Goal: Find specific page/section: Find specific page/section

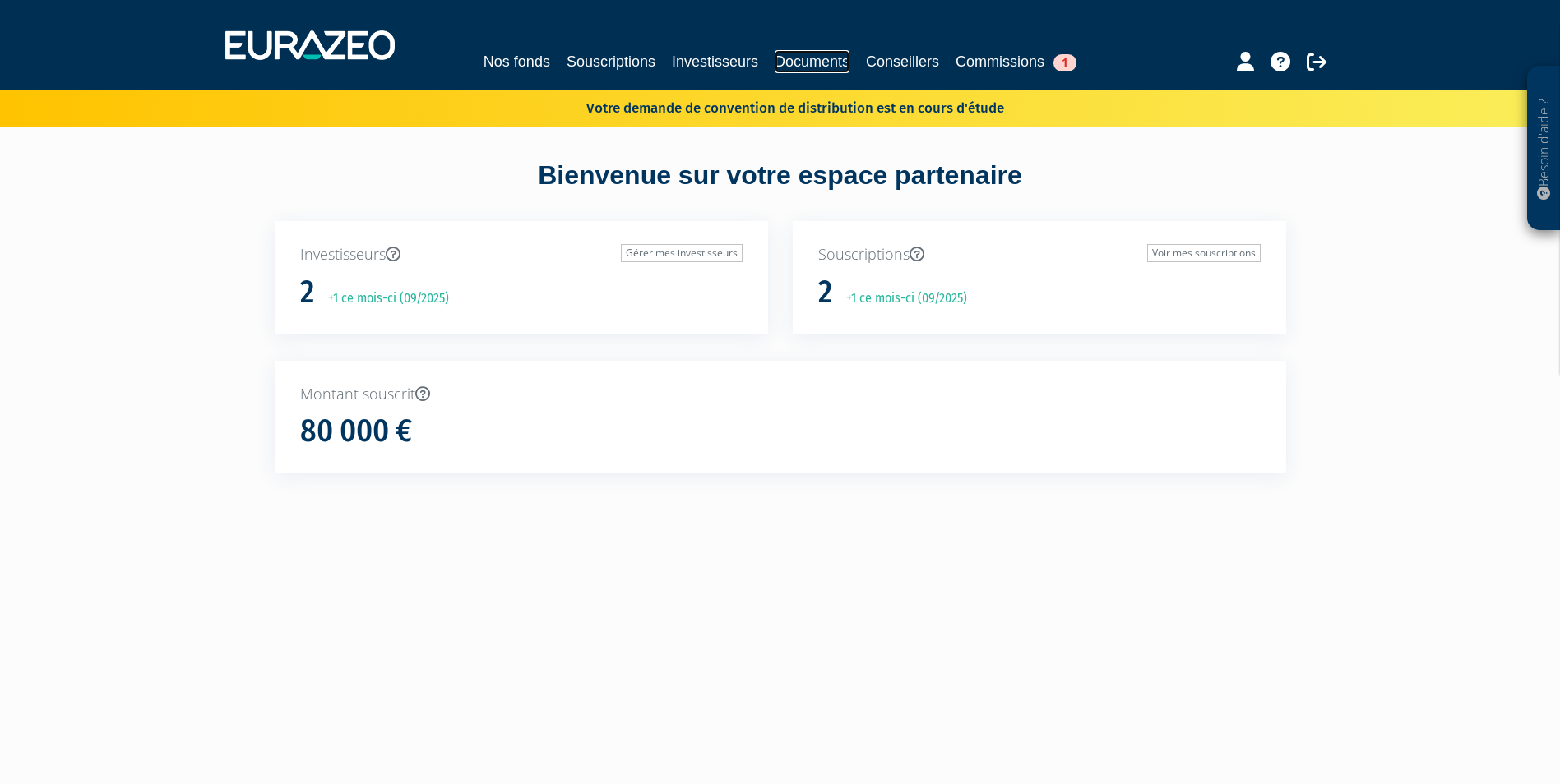
click at [817, 62] on link "Documents" at bounding box center [812, 62] width 75 height 23
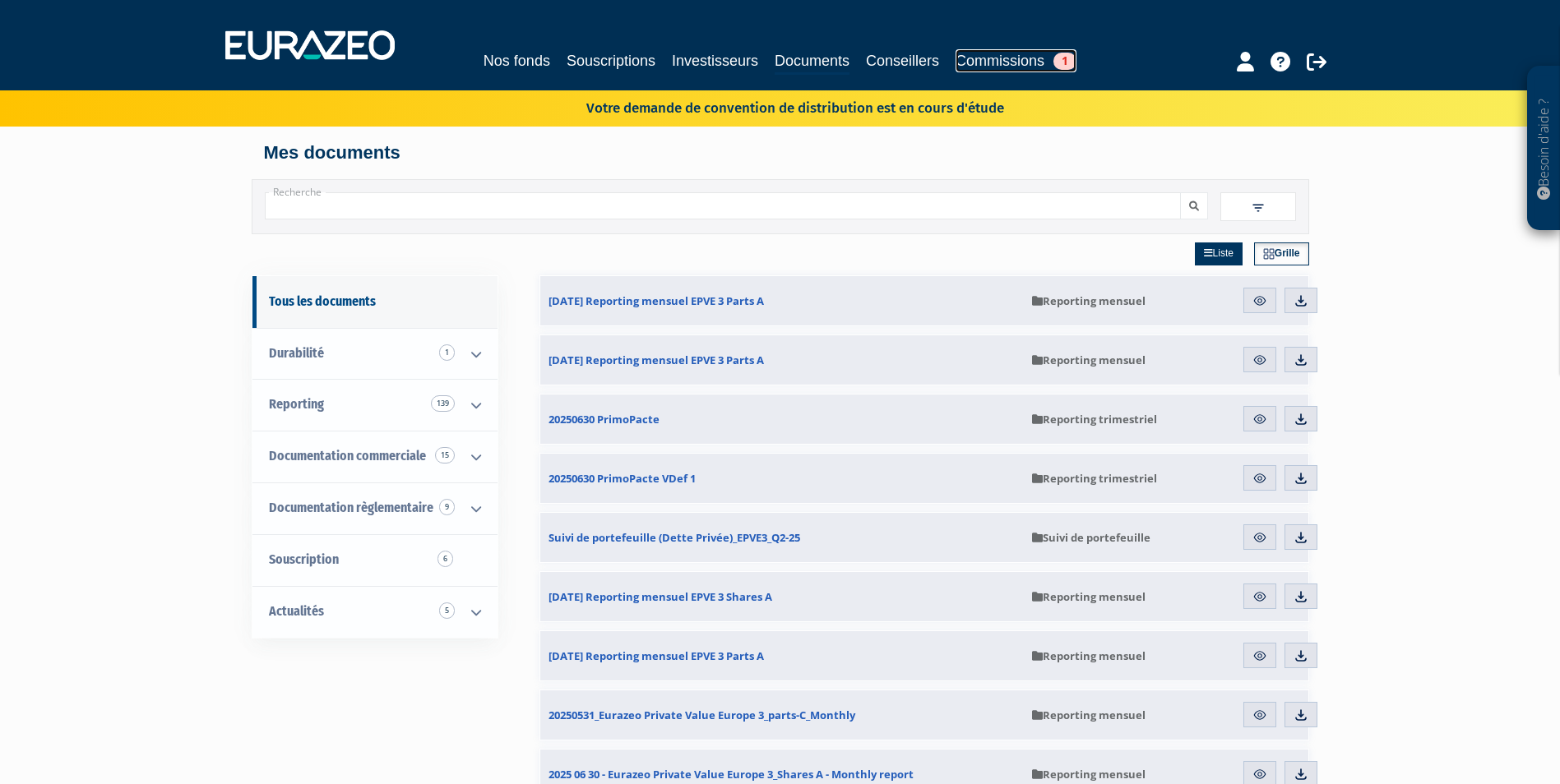
click at [1038, 60] on link "Commissions 1" at bounding box center [1015, 61] width 121 height 23
